Goal: Task Accomplishment & Management: Manage account settings

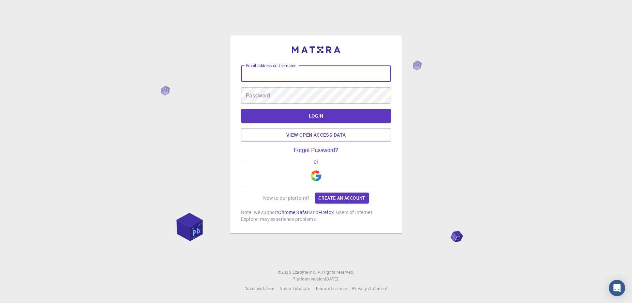
click at [339, 74] on input "Email address or Username" at bounding box center [316, 73] width 150 height 16
click at [315, 179] on img "button" at bounding box center [316, 175] width 11 height 11
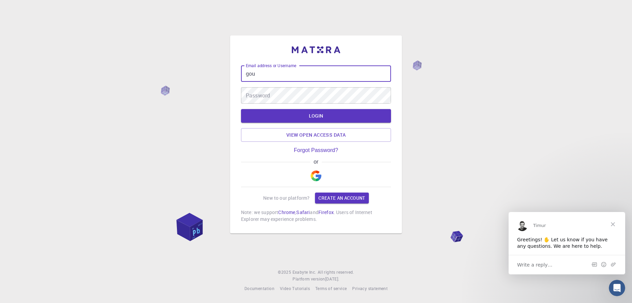
click at [266, 68] on input "gou" at bounding box center [316, 73] width 150 height 16
click at [258, 74] on input "gou" at bounding box center [316, 73] width 150 height 16
type input "[EMAIL_ADDRESS][DOMAIN_NAME]"
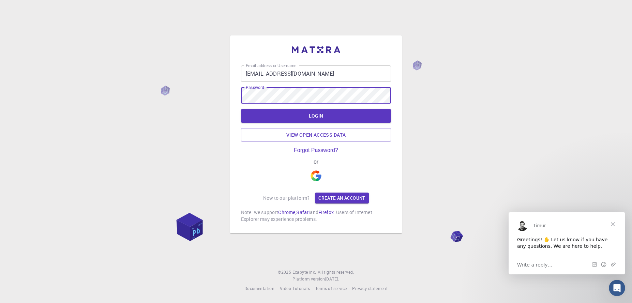
click at [241, 109] on button "LOGIN" at bounding box center [316, 116] width 150 height 14
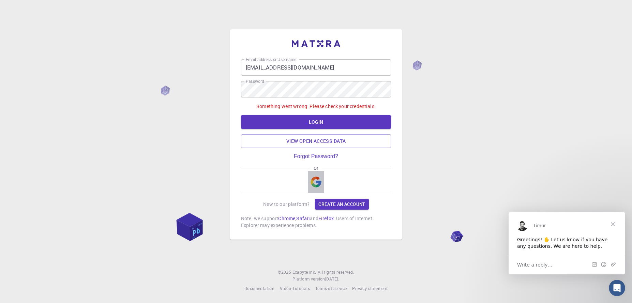
click at [314, 181] on img "button" at bounding box center [316, 182] width 11 height 11
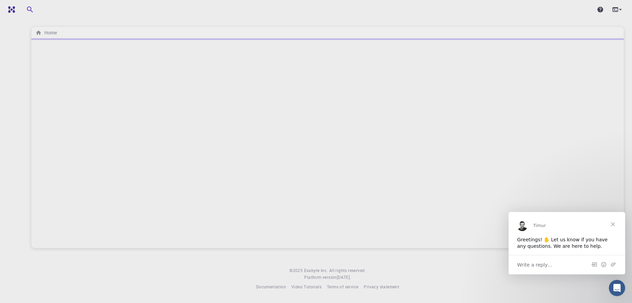
click at [613, 226] on span "Close" at bounding box center [613, 224] width 25 height 25
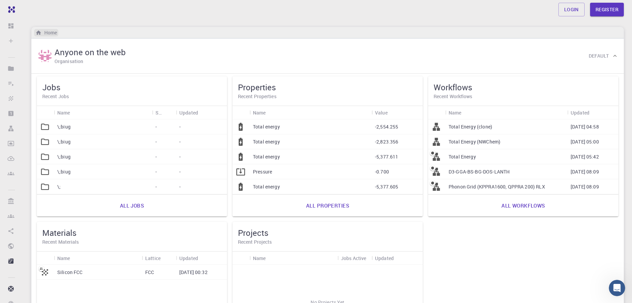
click at [53, 34] on h6 "Home" at bounding box center [49, 33] width 15 height 8
click at [570, 9] on link "Login" at bounding box center [571, 10] width 26 height 14
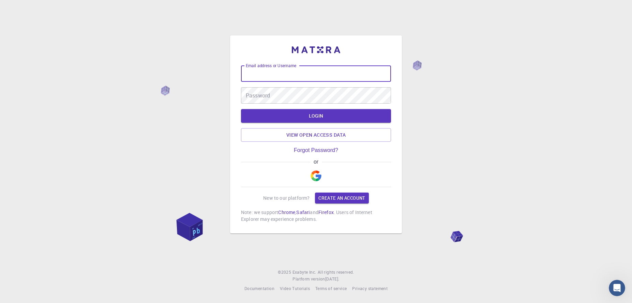
click at [331, 65] on input "Email address or Username" at bounding box center [316, 73] width 150 height 16
click at [307, 178] on div "or" at bounding box center [316, 173] width 150 height 28
click at [317, 178] on img "button" at bounding box center [316, 175] width 11 height 11
